Goal: Navigation & Orientation: Find specific page/section

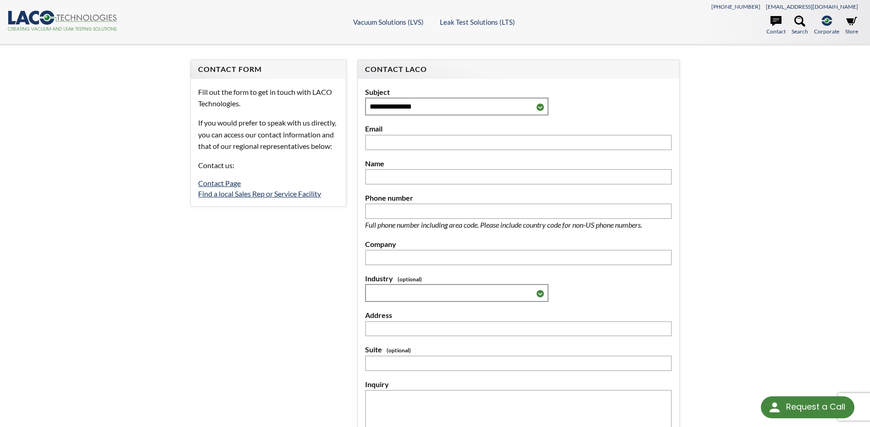
click at [72, 17] on icon at bounding box center [87, 18] width 60 height 6
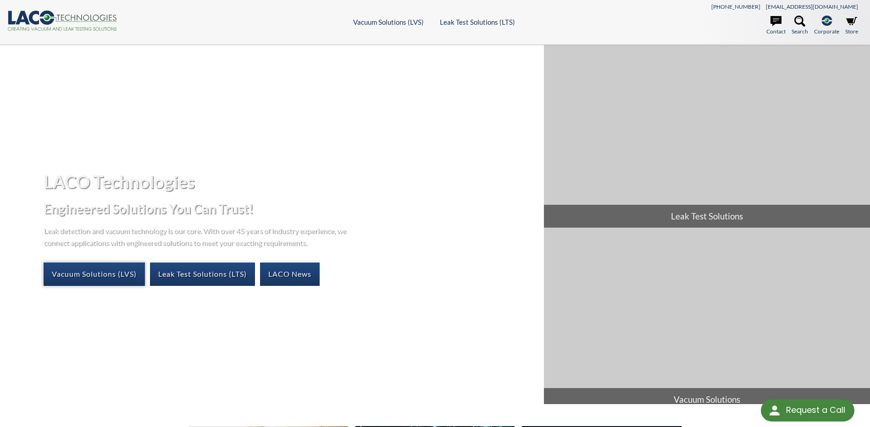
click at [92, 279] on link "Vacuum Solutions (LVS)" at bounding box center [94, 274] width 101 height 23
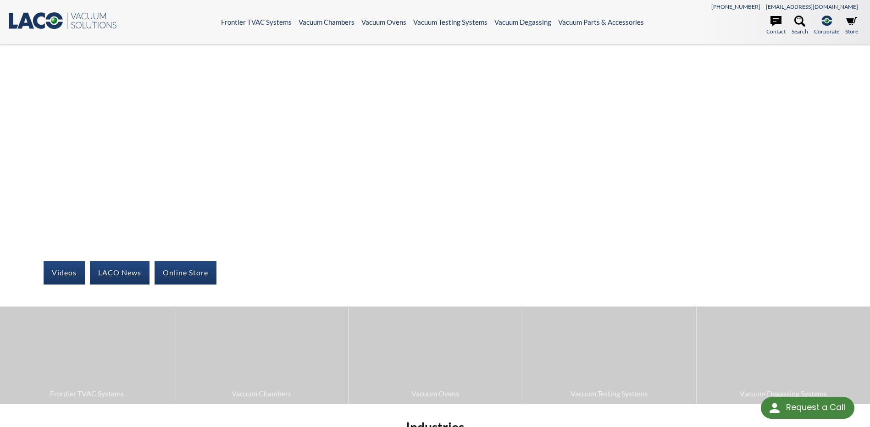
select select "Language Translate Widget"
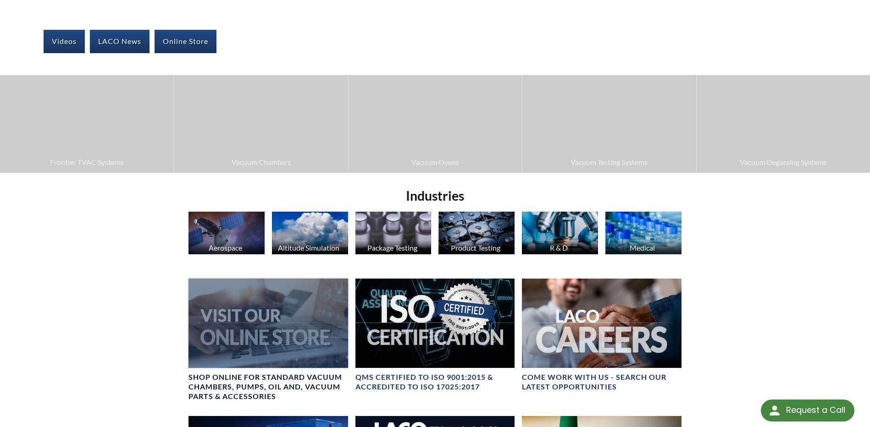
scroll to position [229, 0]
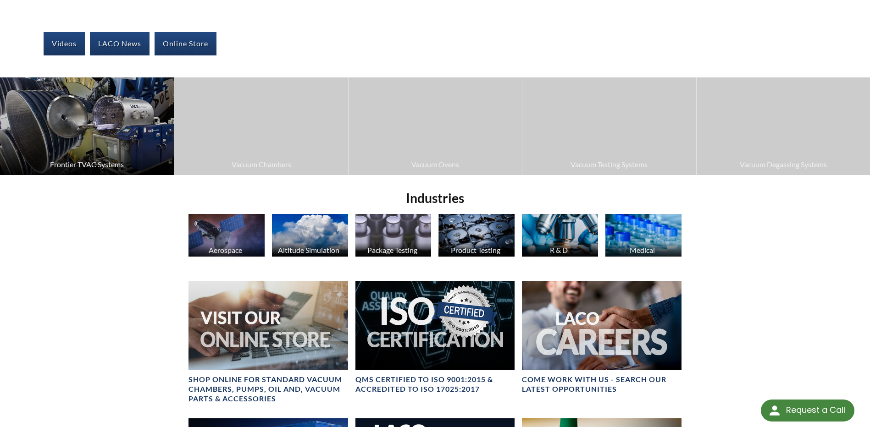
click at [105, 162] on span "Frontier TVAC Systems" at bounding box center [87, 165] width 165 height 12
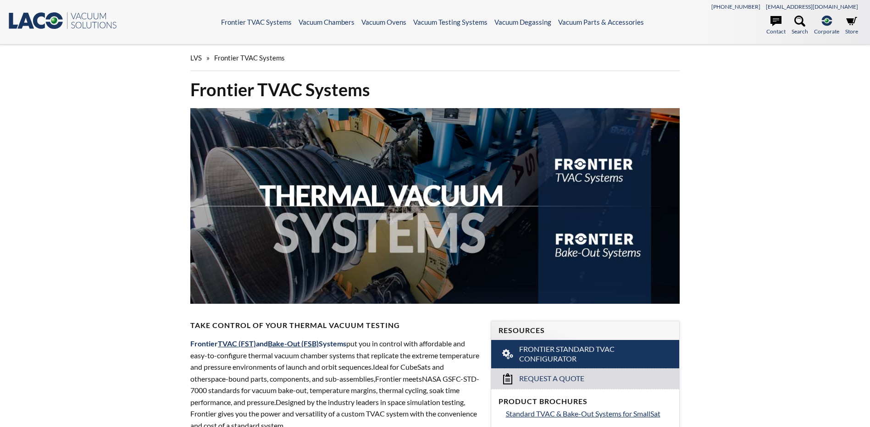
select select "Language Translate Widget"
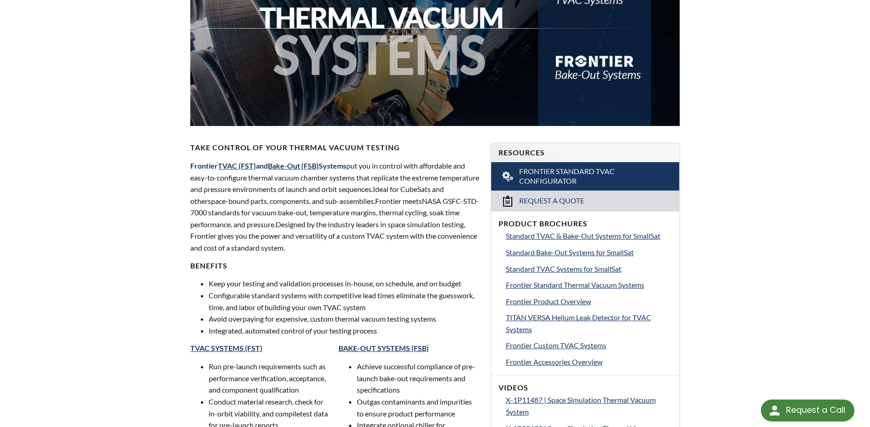
scroll to position [178, 0]
